Goal: Task Accomplishment & Management: Complete application form

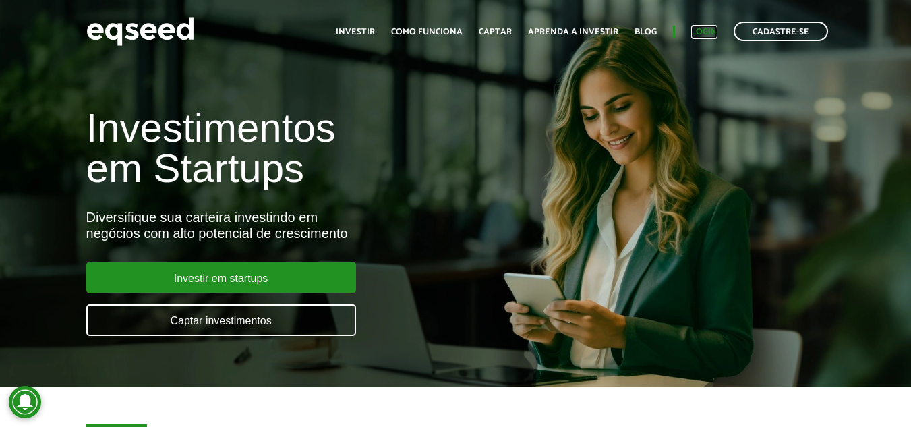
click at [713, 32] on link "Login" at bounding box center [704, 32] width 26 height 9
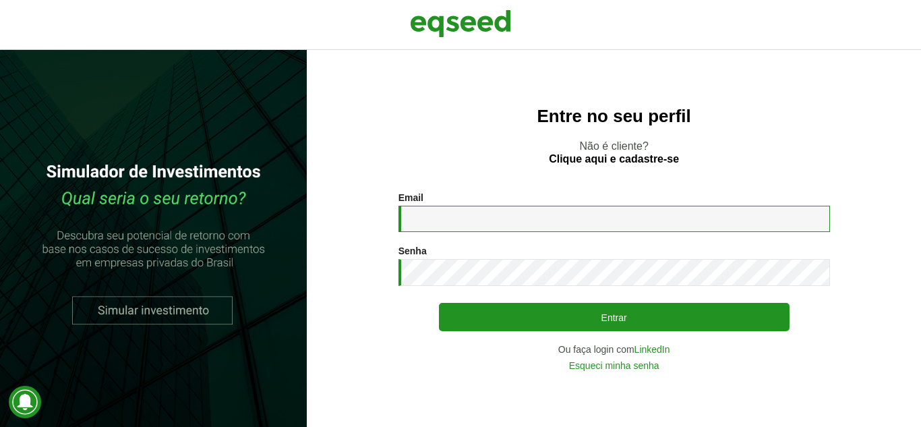
click at [445, 220] on input "Email *" at bounding box center [615, 219] width 432 height 26
type input "**********"
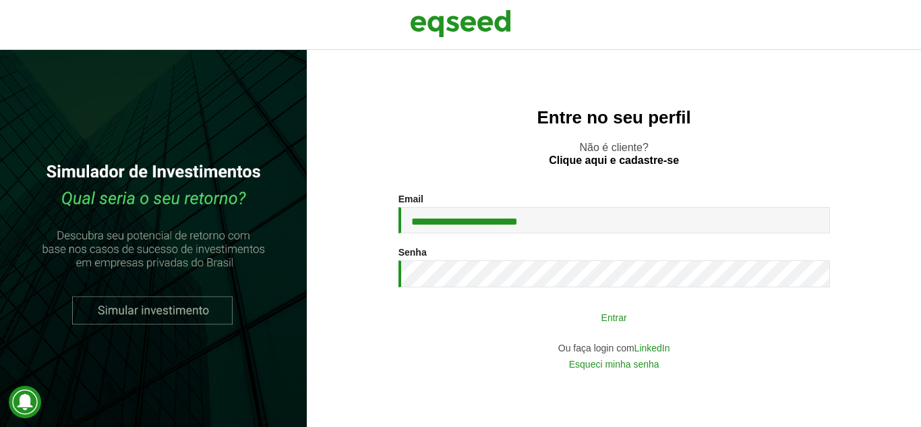
click at [635, 321] on button "Entrar" at bounding box center [614, 317] width 351 height 26
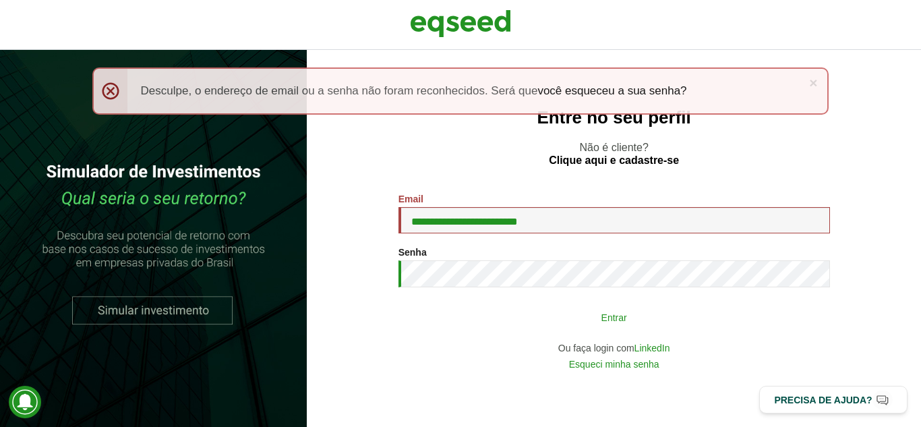
click at [610, 321] on button "Entrar" at bounding box center [614, 317] width 351 height 26
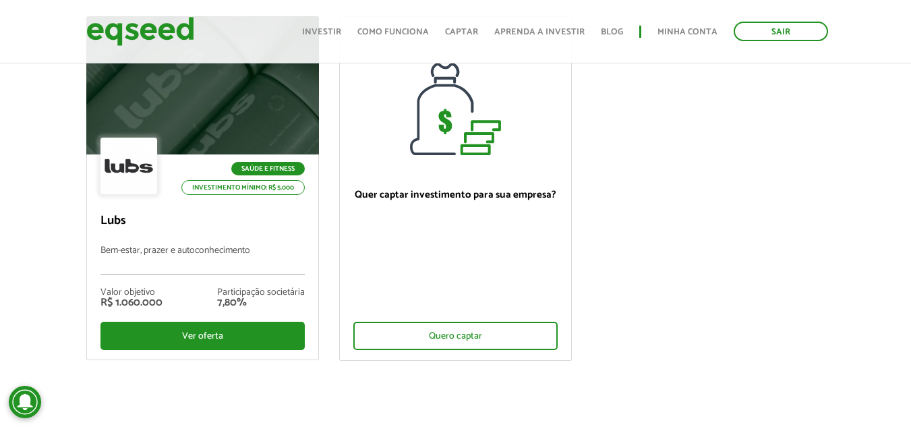
scroll to position [146, 0]
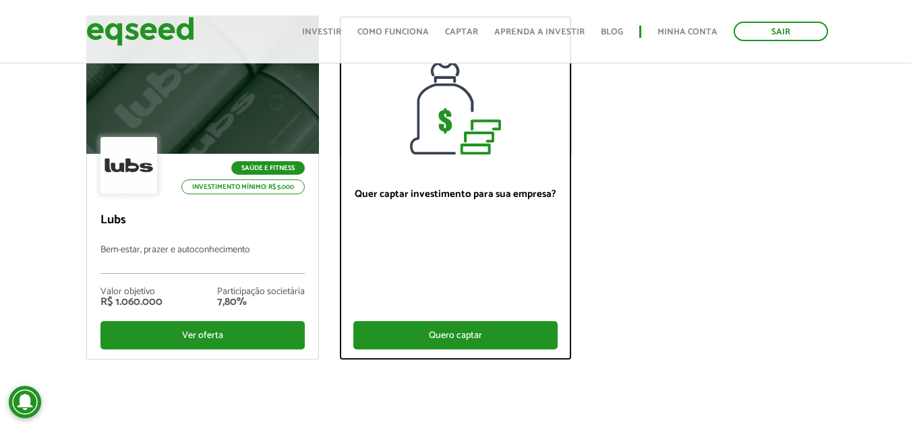
click at [460, 322] on div "Quero captar" at bounding box center [455, 335] width 204 height 28
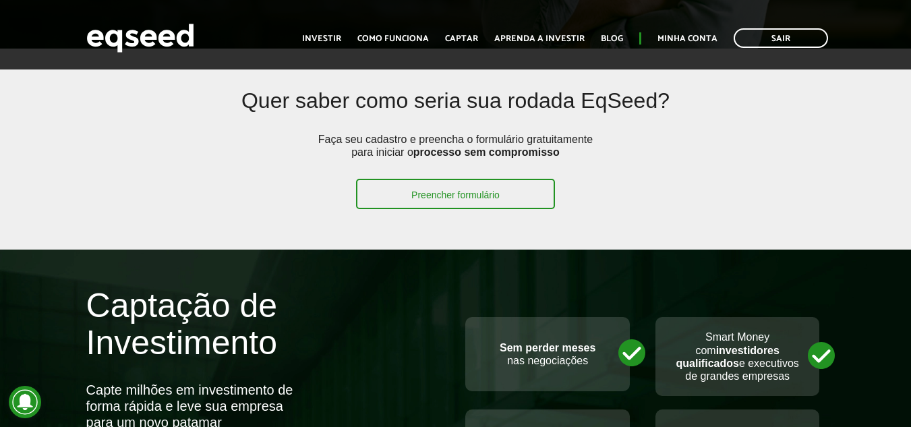
scroll to position [335, 0]
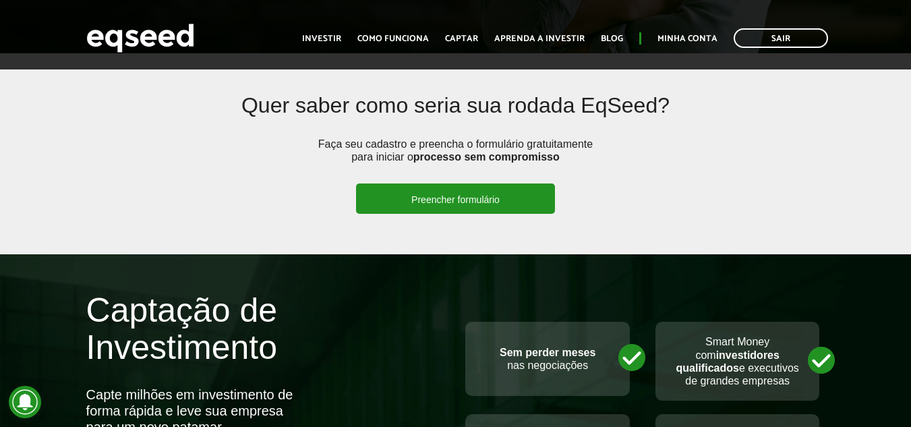
click at [445, 196] on link "Preencher formulário" at bounding box center [455, 198] width 199 height 30
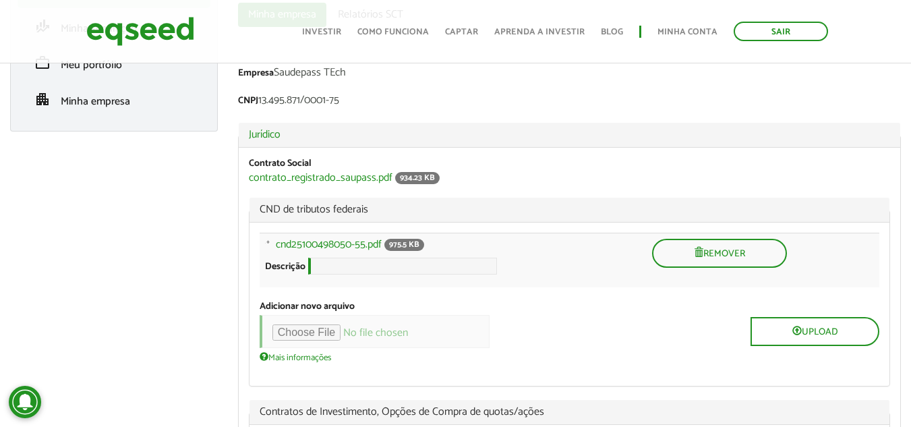
scroll to position [173, 0]
click at [333, 243] on link "cnd25100498050-55.pdf" at bounding box center [329, 245] width 106 height 11
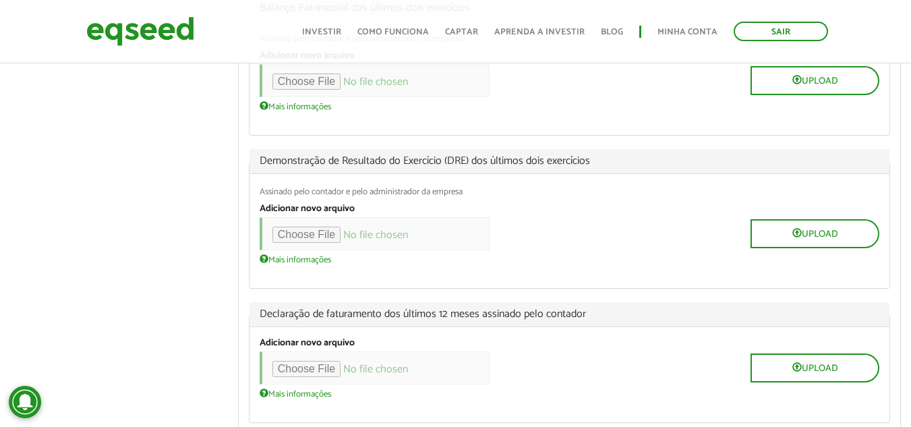
scroll to position [951, 0]
type input "**********"
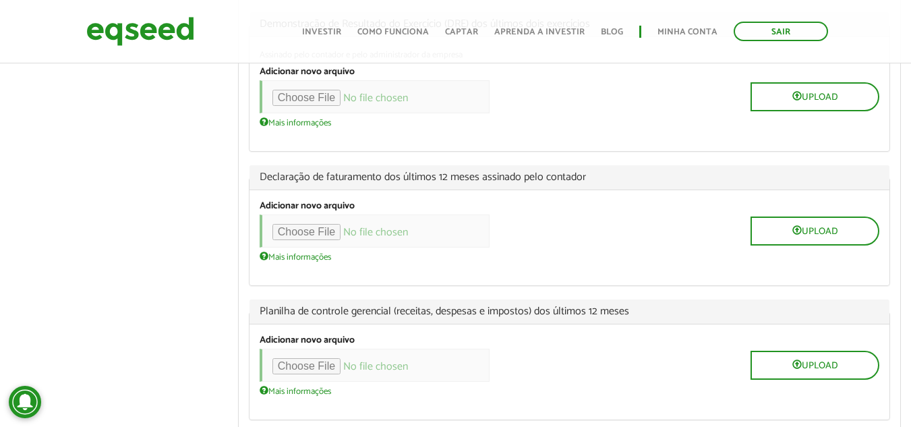
scroll to position [1147, 0]
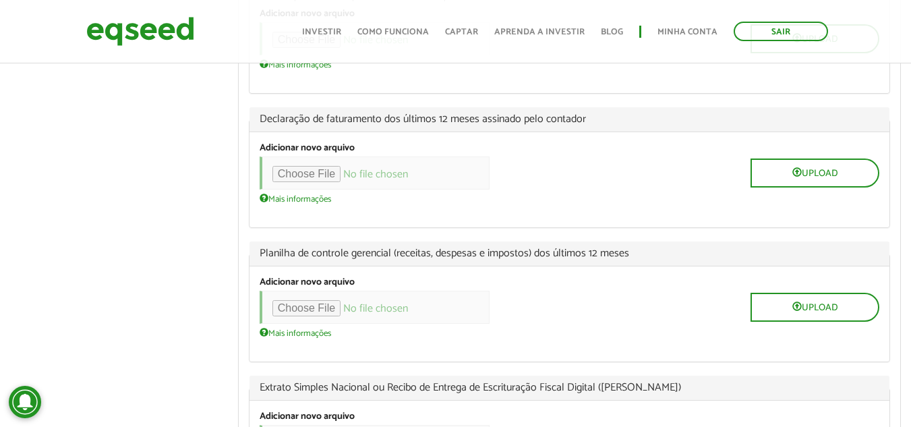
type input "**********"
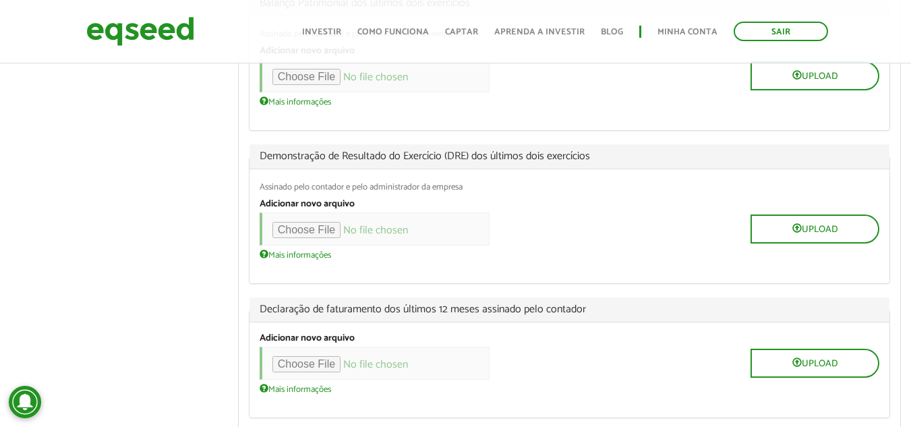
scroll to position [1013, 0]
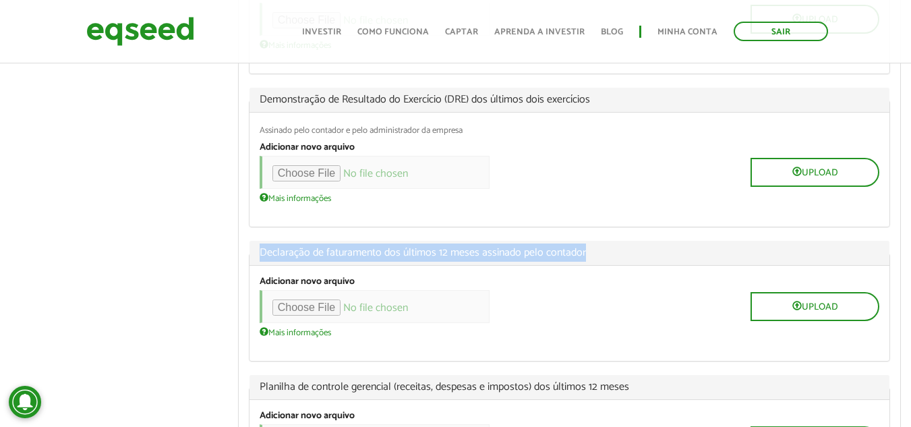
drag, startPoint x: 255, startPoint y: 260, endPoint x: 595, endPoint y: 262, distance: 340.0
click at [595, 262] on legend "Declaração de faturamento dos últimos 12 meses assinado pelo contador" at bounding box center [570, 253] width 640 height 25
copy span "Declaração de faturamento dos últimos 12 meses assinado pelo contador"
click at [595, 258] on span "Declaração de faturamento dos últimos 12 meses assinado pelo contador" at bounding box center [570, 253] width 620 height 11
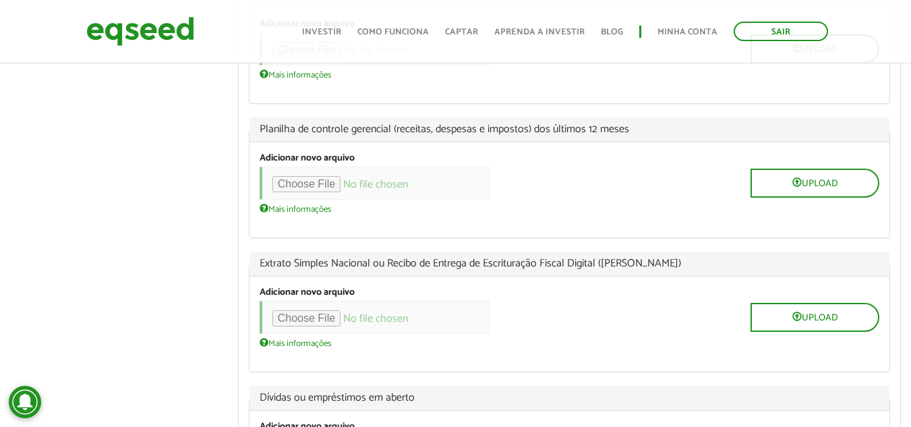
scroll to position [1288, 0]
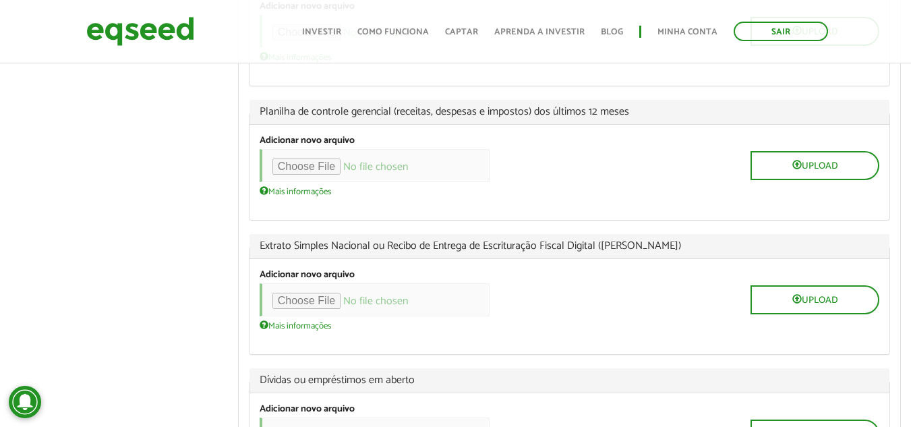
drag, startPoint x: 387, startPoint y: 250, endPoint x: 687, endPoint y: 248, distance: 300.9
click at [687, 248] on span "Extrato Simples Nacional ou Recibo de Entrega de Escrituração Fiscal Digital (L…" at bounding box center [570, 246] width 620 height 11
copy span "Recibo de Entrega de Escrituração Fiscal Digital (Lucro Presumido)"
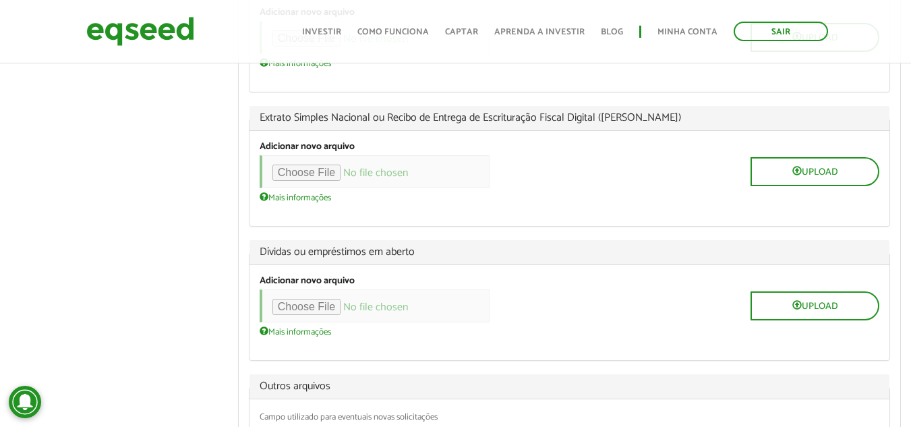
scroll to position [1413, 0]
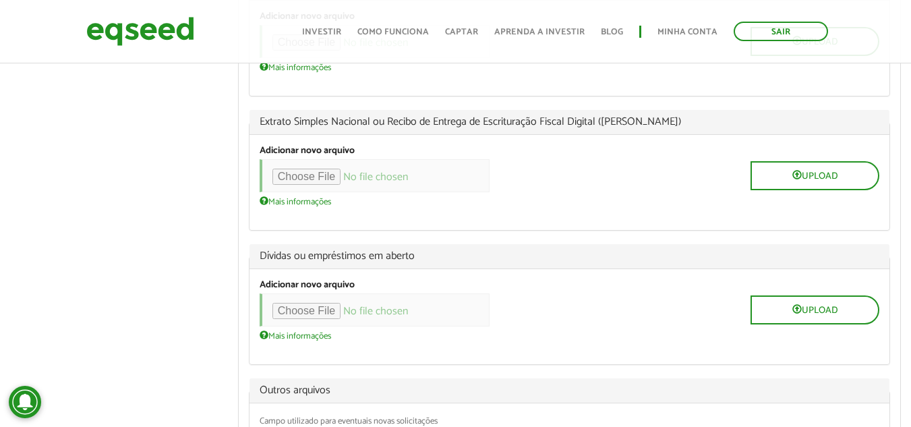
click at [650, 221] on div "Adicionar novo arquivo Upload Mais informações Arquivos devem ter menos que 100…" at bounding box center [570, 182] width 640 height 95
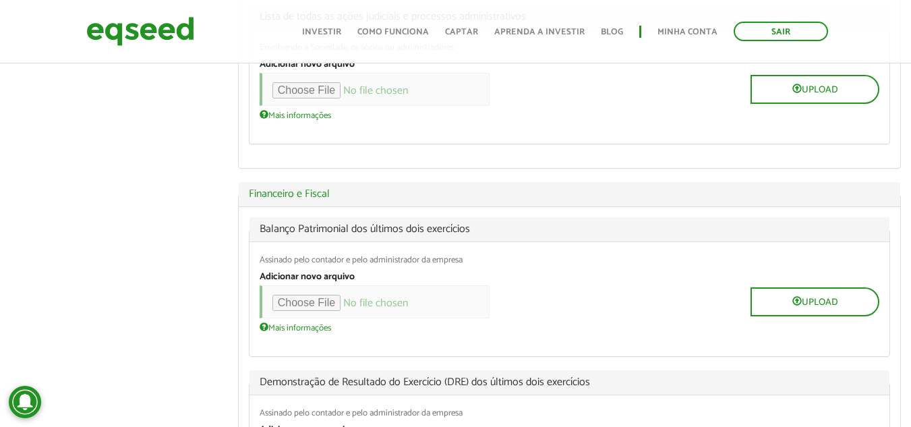
scroll to position [731, 0]
drag, startPoint x: 292, startPoint y: 233, endPoint x: 491, endPoint y: 241, distance: 199.2
click at [491, 241] on legend "Balanço Patrimonial dos últimos dois exercícios" at bounding box center [570, 229] width 640 height 25
copy span "Balanço Patrimonial dos últimos dois exercícios"
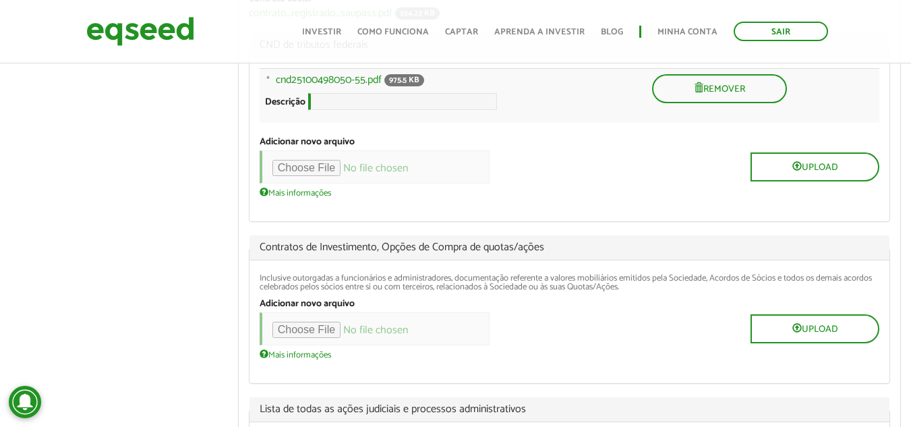
scroll to position [337, 0]
type input "**********"
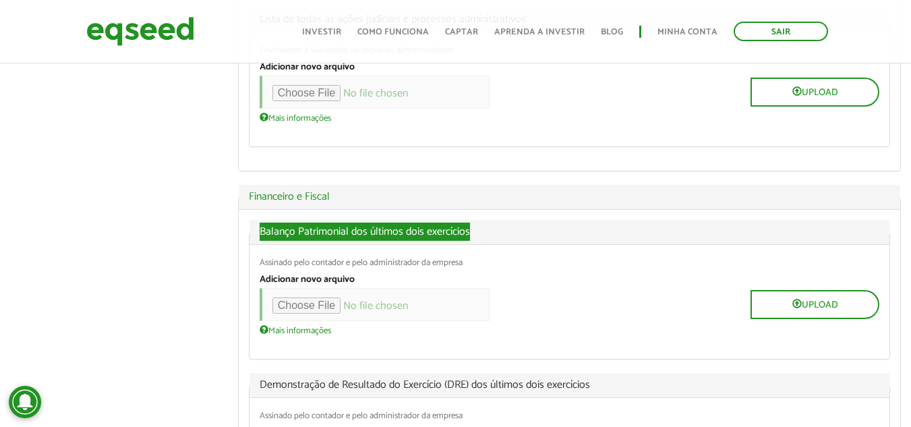
scroll to position [729, 0]
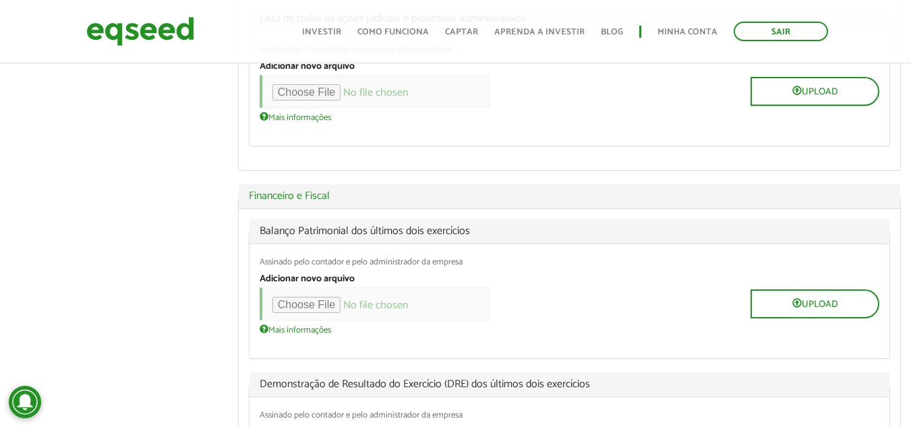
click at [648, 287] on div "Adicionar novo arquivo Upload Mais informações Arquivos devem ter menos que 100…" at bounding box center [570, 303] width 620 height 61
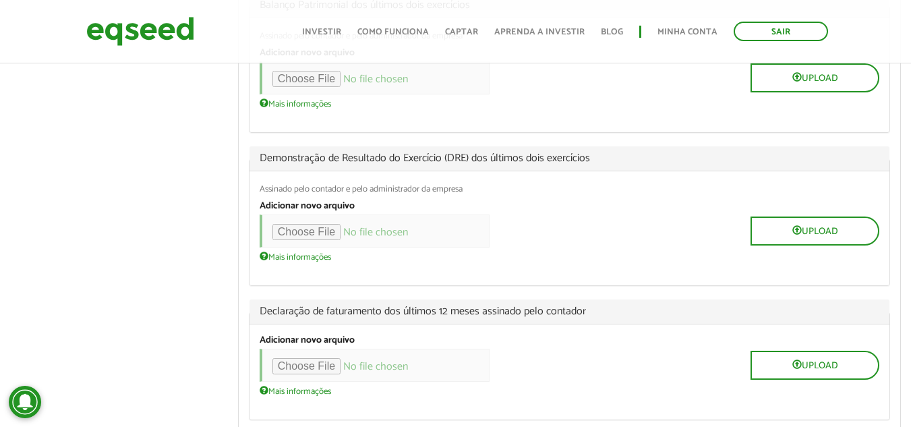
scroll to position [939, 0]
